Goal: Information Seeking & Learning: Check status

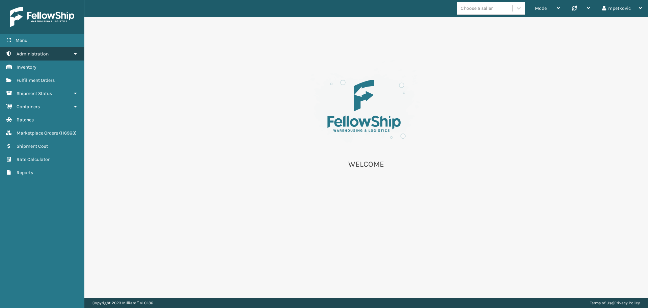
click at [63, 51] on link "Administration" at bounding box center [42, 53] width 84 height 13
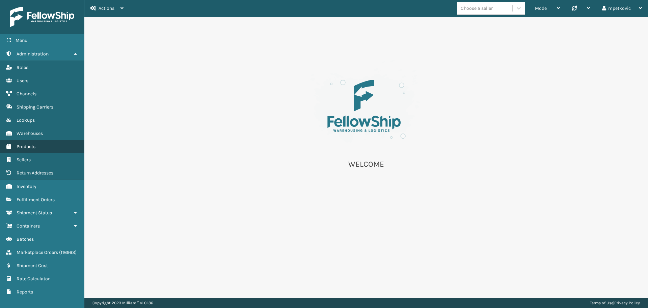
click at [43, 146] on link "Products" at bounding box center [42, 146] width 84 height 13
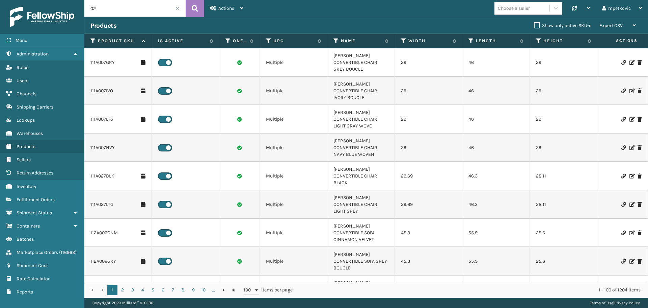
click at [510, 9] on div "Choose a seller" at bounding box center [514, 8] width 32 height 7
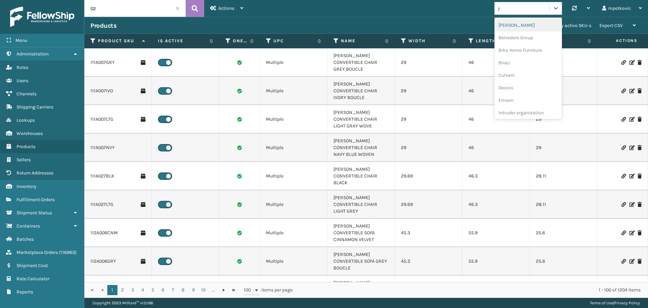
type input "jum"
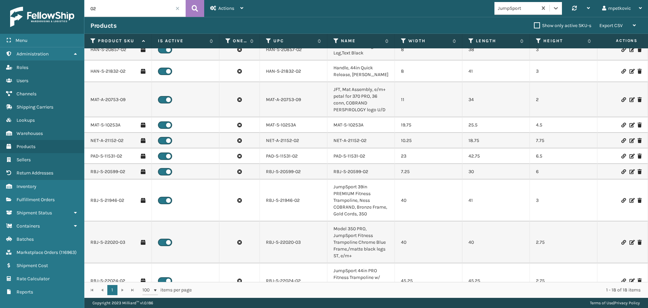
scroll to position [194, 0]
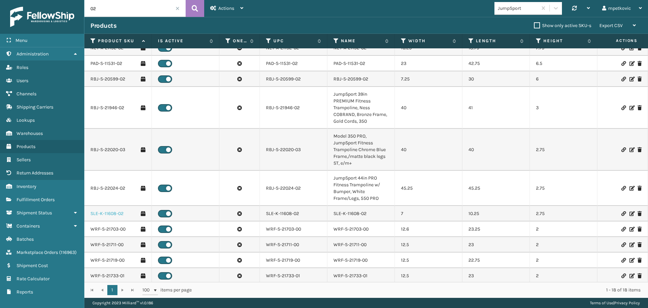
click at [112, 210] on link "SLE-K-11608-02" at bounding box center [107, 213] width 33 height 7
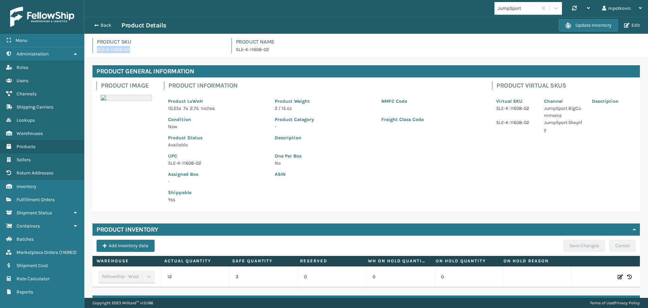
drag, startPoint x: 132, startPoint y: 48, endPoint x: 100, endPoint y: 55, distance: 32.5
click at [98, 50] on p "SLE-K-11608-02" at bounding box center [160, 49] width 127 height 7
copy p "SLE-K-11608-02"
click at [150, 48] on p "SLE-K-11608-02" at bounding box center [160, 49] width 127 height 7
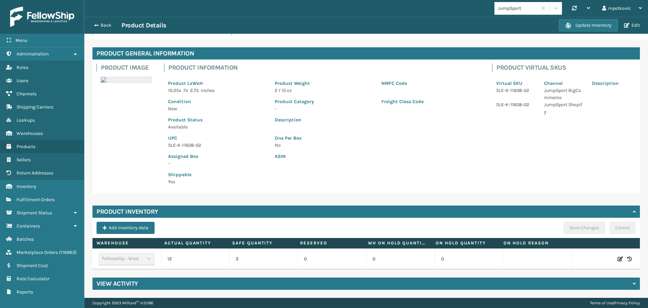
click at [168, 280] on div "View Activity" at bounding box center [367, 283] width 548 height 12
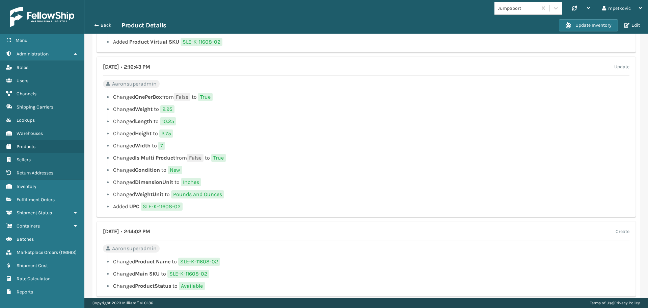
scroll to position [476, 0]
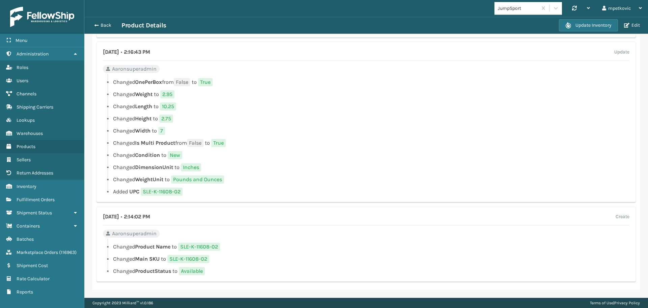
click at [536, 102] on ul "Changed OnePerBox from False to True Changed Weight to 2.95 Changed Length to 1…" at bounding box center [366, 137] width 527 height 118
click at [372, 135] on ul "Changed OnePerBox from False to True Changed Weight to 2.95 Changed Length to 1…" at bounding box center [366, 137] width 527 height 118
click at [251, 165] on li "Changed DimensionUnit to Inches" at bounding box center [366, 167] width 527 height 8
drag, startPoint x: 507, startPoint y: 105, endPoint x: 504, endPoint y: 107, distance: 4.2
click at [507, 105] on li "Changed Length to 10.25" at bounding box center [366, 106] width 527 height 8
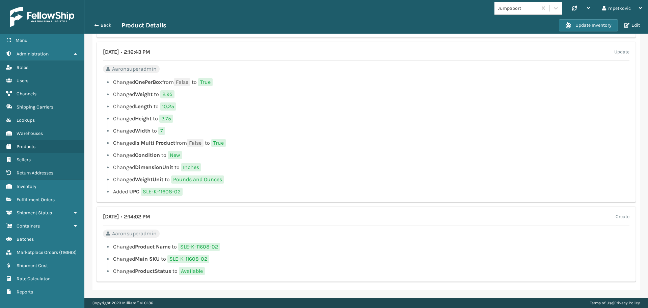
click at [275, 135] on ul "Changed OnePerBox from False to True Changed Weight to 2.95 Changed Length to 1…" at bounding box center [366, 137] width 527 height 118
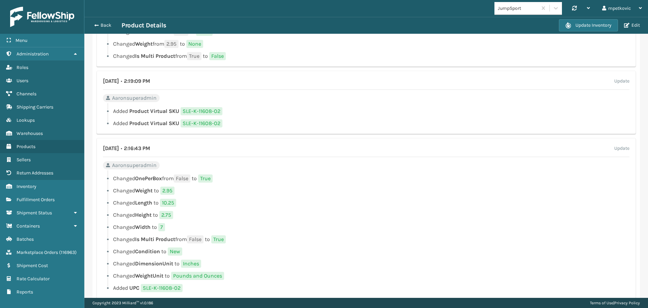
click at [542, 207] on li "Changed Length to 10.25" at bounding box center [366, 203] width 527 height 8
click at [288, 238] on ul "Changed OnePerBox from False to True Changed Weight to 2.95 Changed Length to 1…" at bounding box center [366, 233] width 527 height 118
click at [385, 43] on ul "Changed OnePerBox from True to False Changed Weight from 2.95 to None Changed I…" at bounding box center [366, 44] width 527 height 32
